Goal: Information Seeking & Learning: Learn about a topic

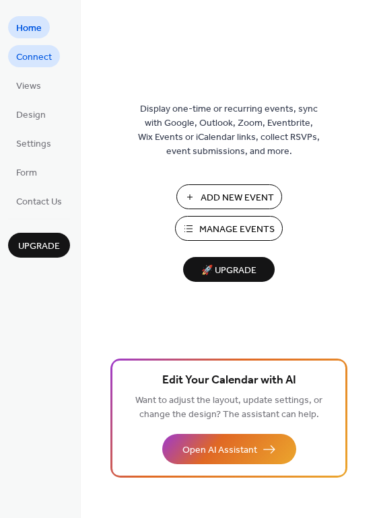
click at [46, 66] on link "Connect" at bounding box center [34, 56] width 52 height 22
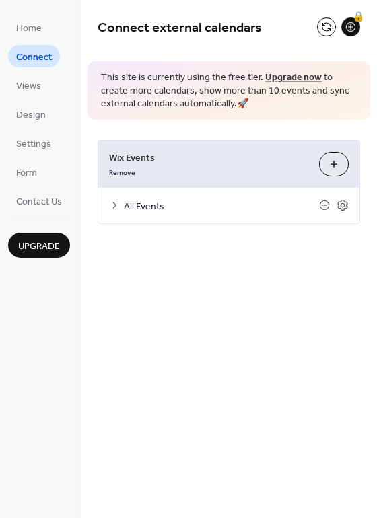
click at [49, 24] on li "Home" at bounding box center [29, 27] width 42 height 22
click at [34, 26] on span "Home" at bounding box center [29, 29] width 26 height 14
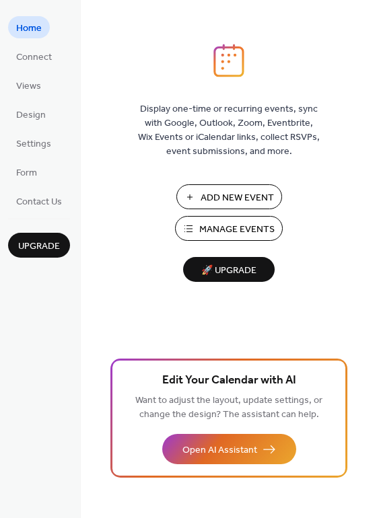
click at [207, 236] on span "Manage Events" at bounding box center [236, 230] width 75 height 14
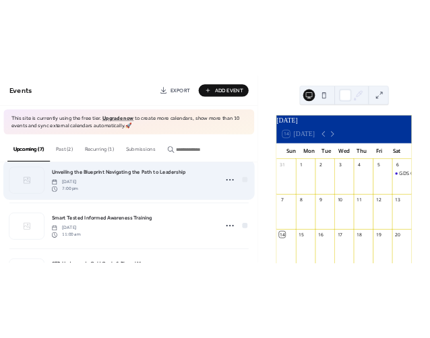
scroll to position [25, 0]
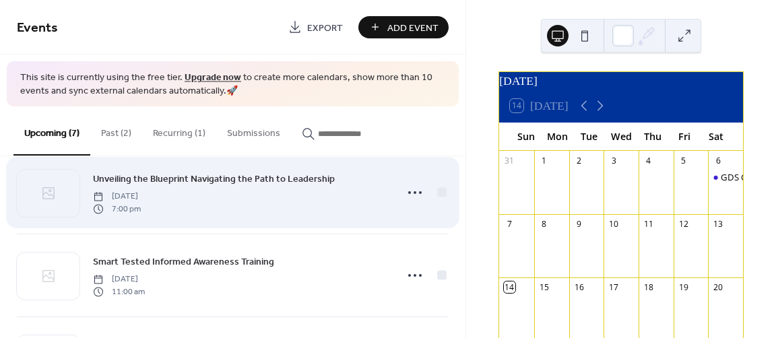
click at [257, 206] on div "Unveiling the Blueprint Navigating the Path to Leadership Wednesday, September …" at bounding box center [240, 192] width 295 height 43
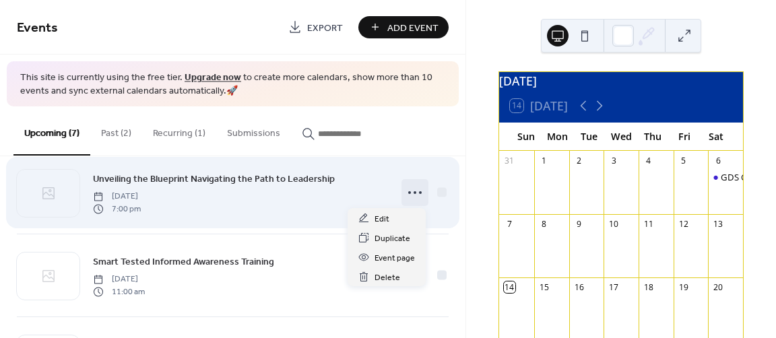
click at [411, 196] on icon at bounding box center [415, 193] width 22 height 22
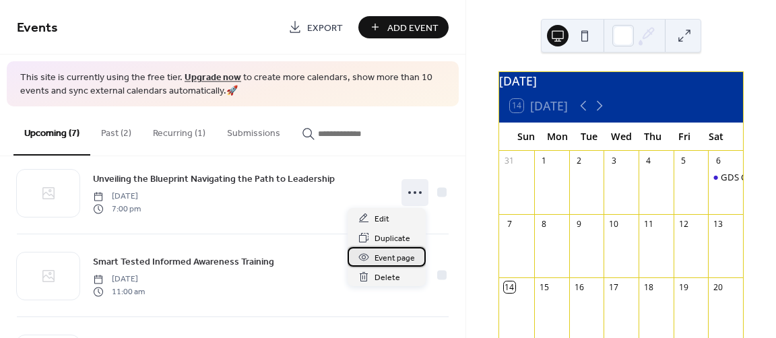
click at [382, 255] on span "Event page" at bounding box center [394, 258] width 40 height 14
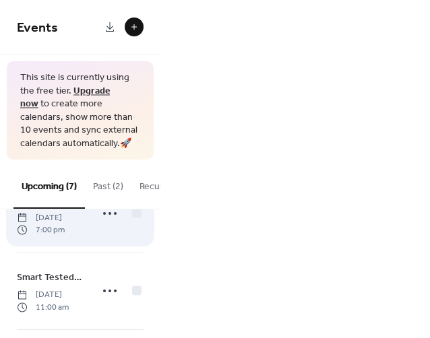
scroll to position [135, 0]
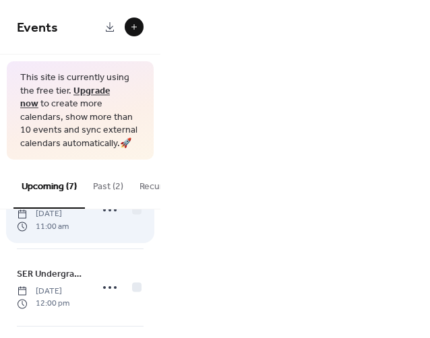
click at [69, 232] on span "11:00 am" at bounding box center [43, 226] width 52 height 12
click at [61, 232] on span "11:00 am" at bounding box center [43, 226] width 52 height 12
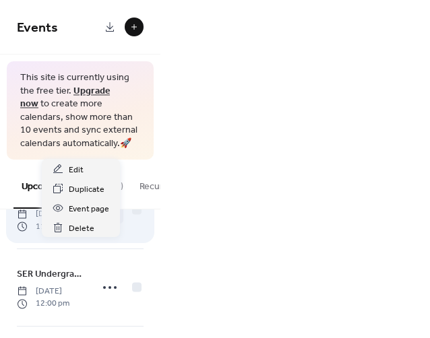
click at [108, 221] on icon at bounding box center [110, 210] width 22 height 22
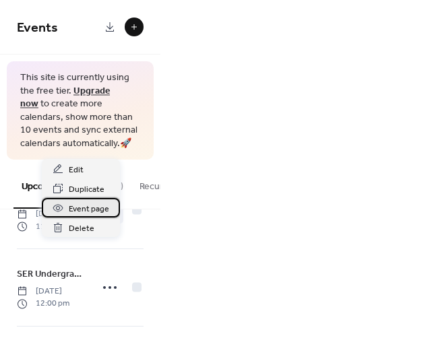
click at [80, 207] on span "Event page" at bounding box center [89, 209] width 40 height 14
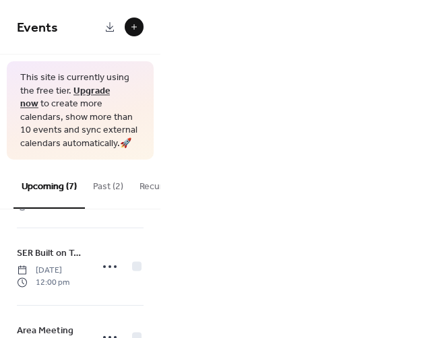
scroll to position [232, 0]
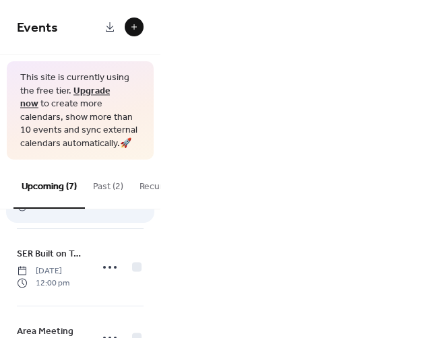
click at [107, 201] on icon at bounding box center [110, 190] width 22 height 22
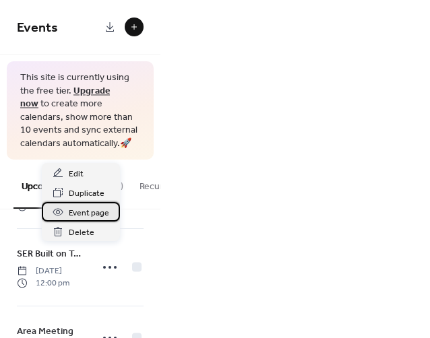
click at [100, 211] on span "Event page" at bounding box center [89, 213] width 40 height 14
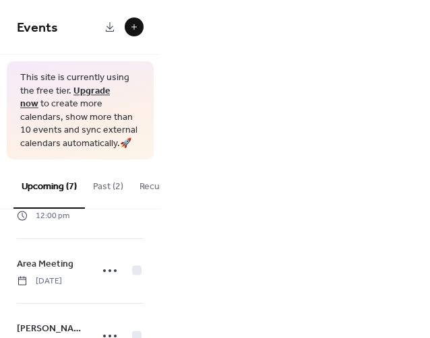
scroll to position [298, 0]
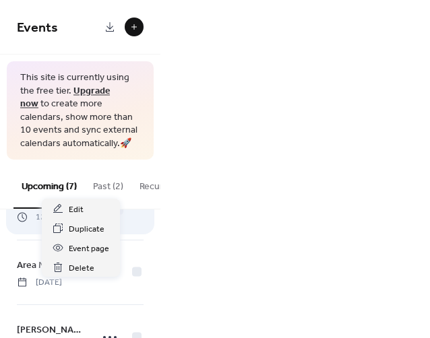
click at [113, 212] on icon at bounding box center [110, 202] width 22 height 22
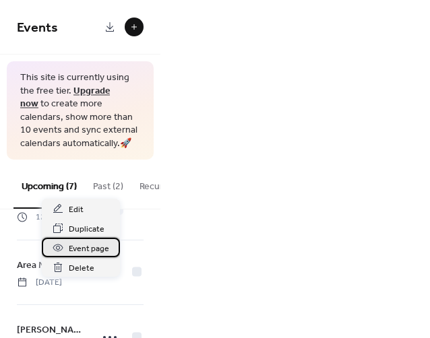
click at [106, 251] on span "Event page" at bounding box center [89, 249] width 40 height 14
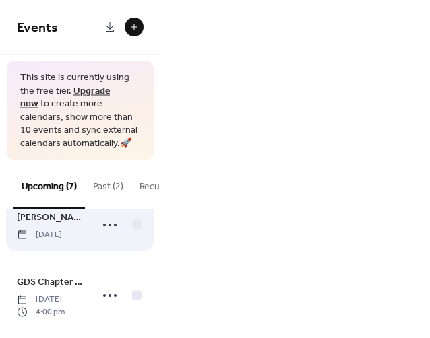
scroll to position [411, 0]
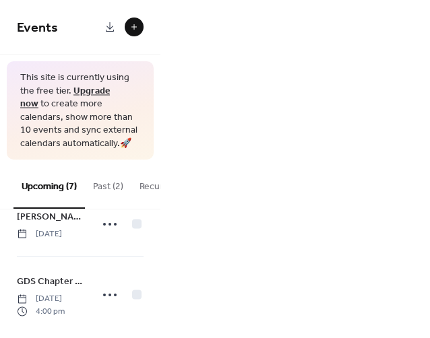
click at [101, 191] on div "Area Meeting Saturday, October 4, 2025" at bounding box center [80, 159] width 127 height 64
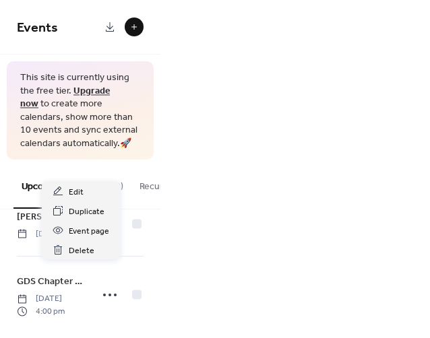
click at [108, 160] on circle at bounding box center [109, 159] width 3 height 3
click at [91, 235] on span "Event page" at bounding box center [89, 231] width 40 height 14
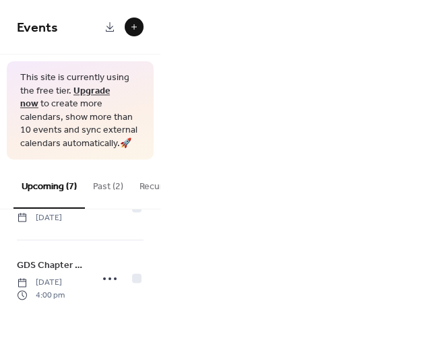
scroll to position [510, 0]
click at [88, 240] on div "Susan G. Komen Breast Cancer Walk Saturday, October 4, 2025" at bounding box center [80, 208] width 127 height 64
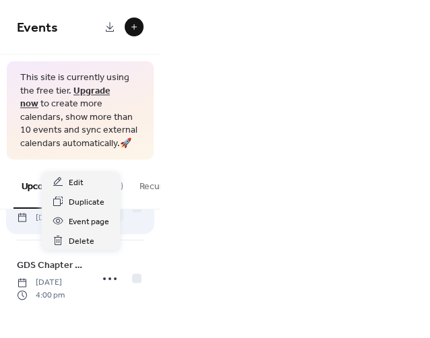
click at [104, 219] on icon at bounding box center [110, 208] width 22 height 22
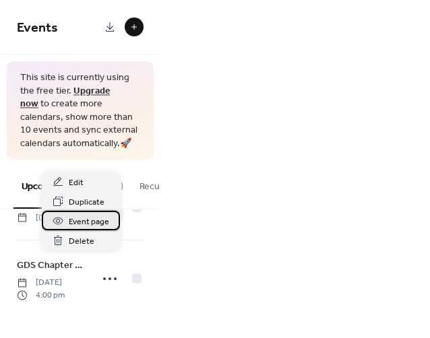
click at [75, 225] on span "Event page" at bounding box center [89, 222] width 40 height 14
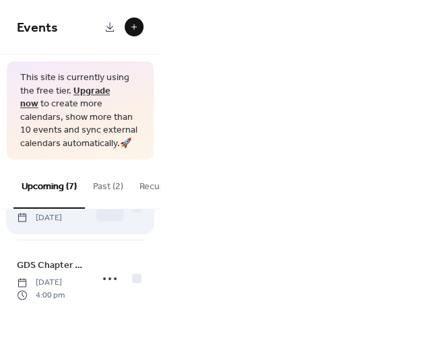
scroll to position [602, 0]
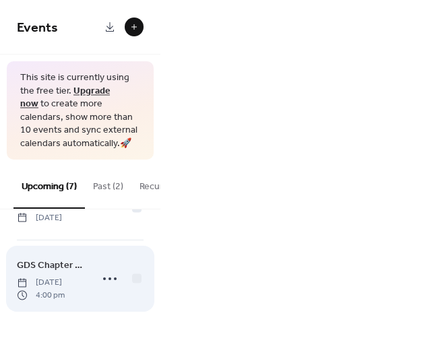
click at [37, 283] on span "Sunday, October 5, 2025" at bounding box center [41, 283] width 48 height 12
click at [106, 268] on icon at bounding box center [110, 279] width 22 height 22
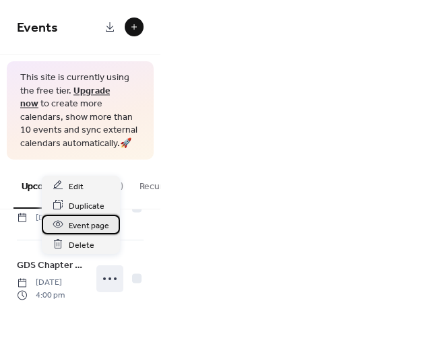
click at [97, 224] on span "Event page" at bounding box center [89, 225] width 40 height 14
